Goal: Find specific page/section: Find specific page/section

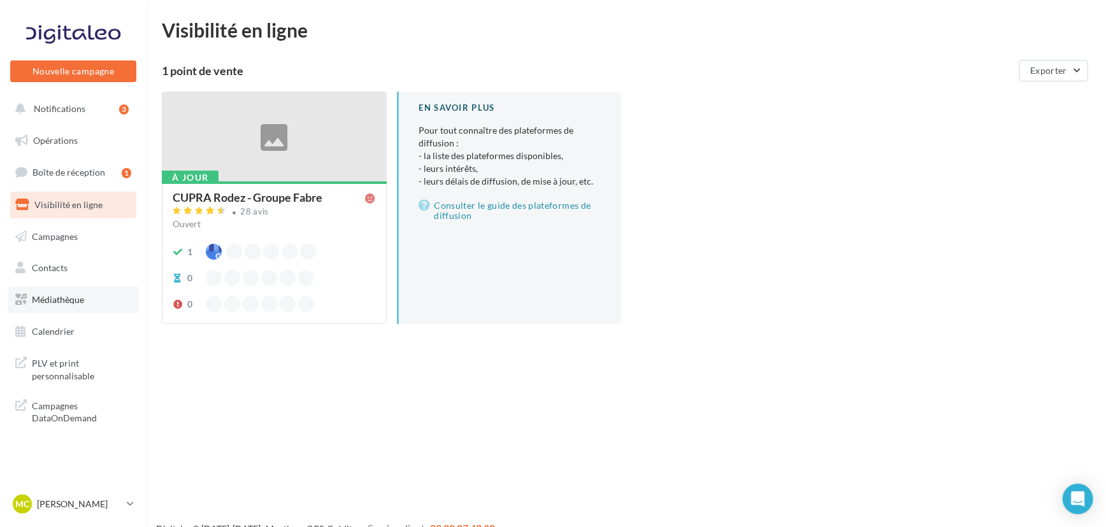
click at [56, 305] on link "Médiathèque" at bounding box center [73, 300] width 131 height 27
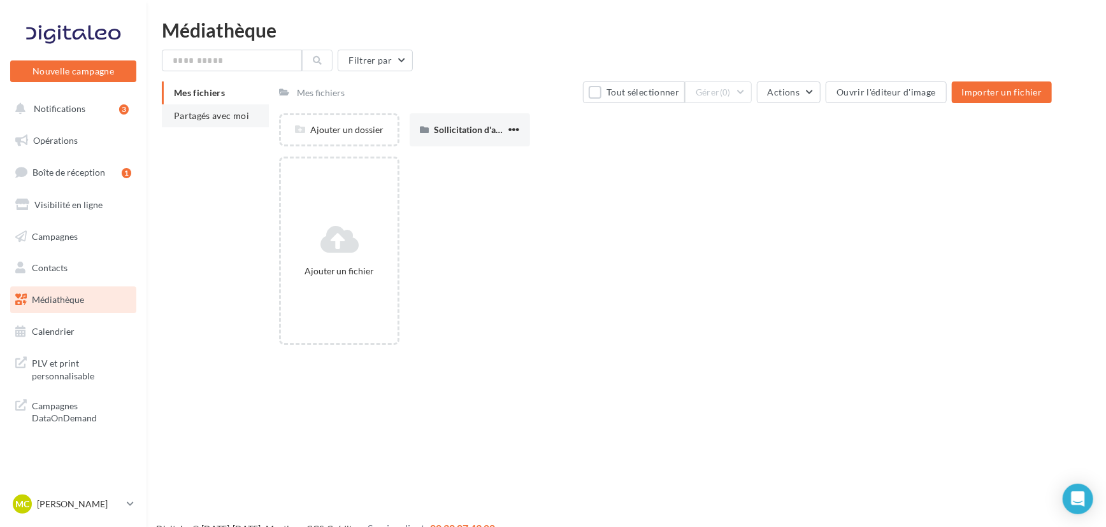
click at [222, 124] on li "Partagés avec moi" at bounding box center [215, 115] width 107 height 23
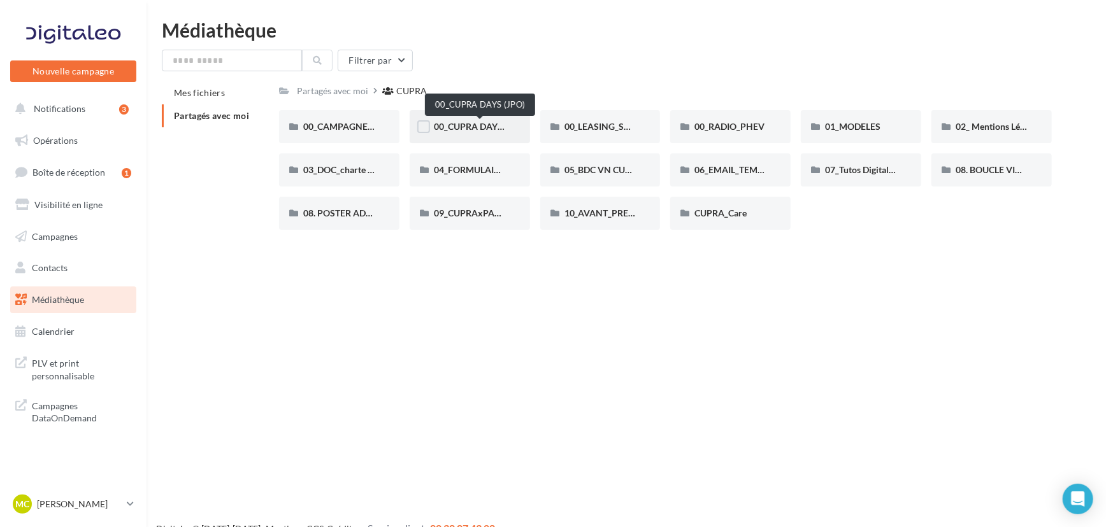
click at [472, 130] on span "00_CUPRA DAYS (JPO)" at bounding box center [480, 126] width 92 height 11
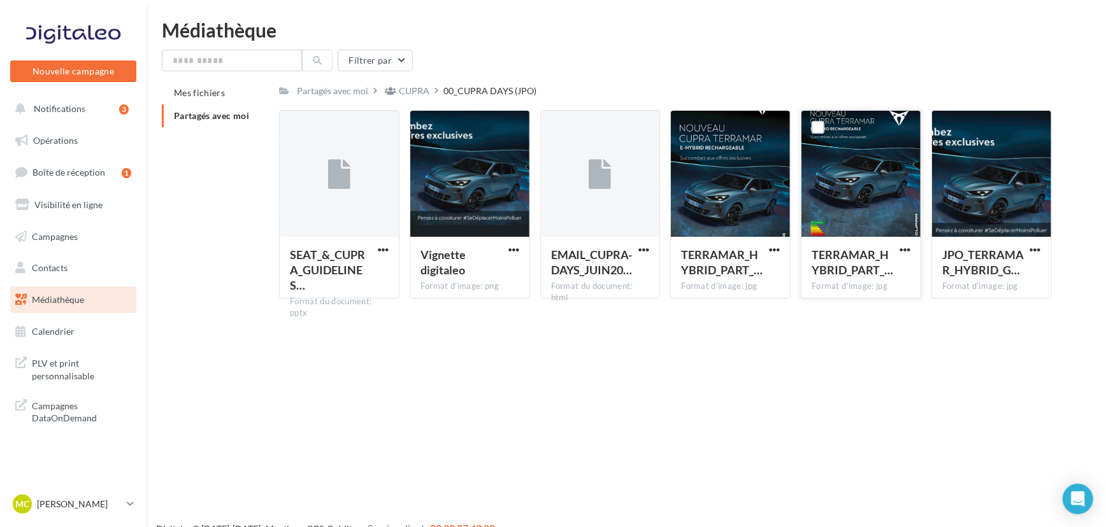
click at [838, 173] on div at bounding box center [860, 174] width 119 height 127
click at [87, 129] on link "Opérations" at bounding box center [73, 140] width 131 height 27
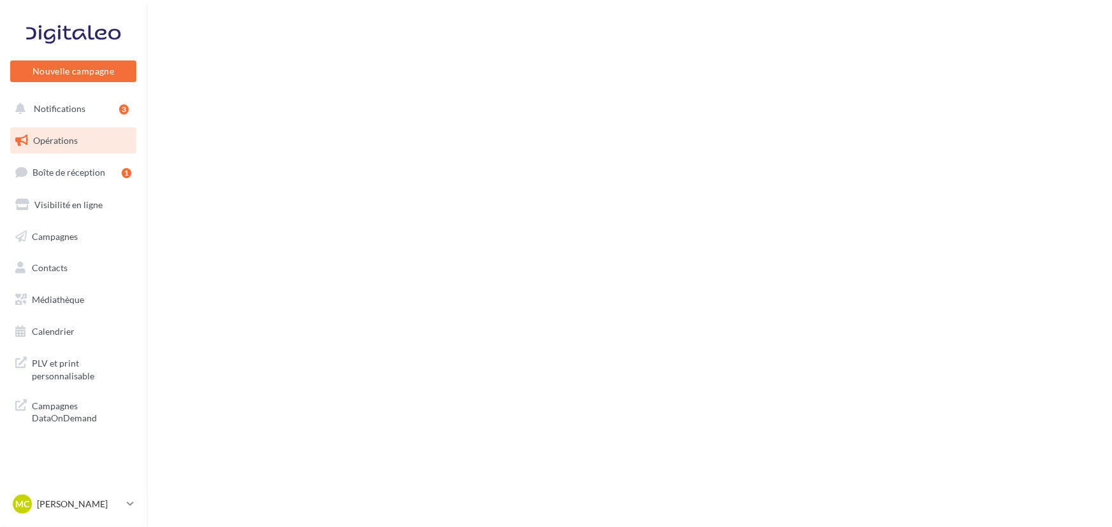
click at [342, 291] on div "Nouvelle campagne Nouvelle campagne Notifications 3 Opérations Boîte de récepti…" at bounding box center [556, 263] width 1112 height 527
